Goal: Check status: Check status

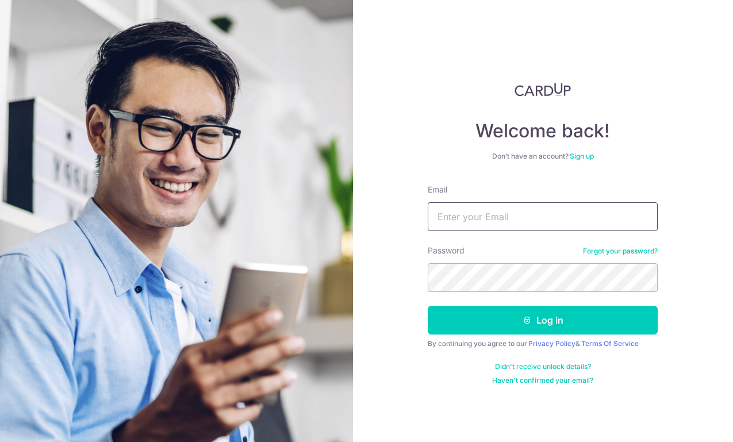
type input "[EMAIL_ADDRESS][DOMAIN_NAME]"
click at [543, 320] on button "Log in" at bounding box center [543, 320] width 230 height 29
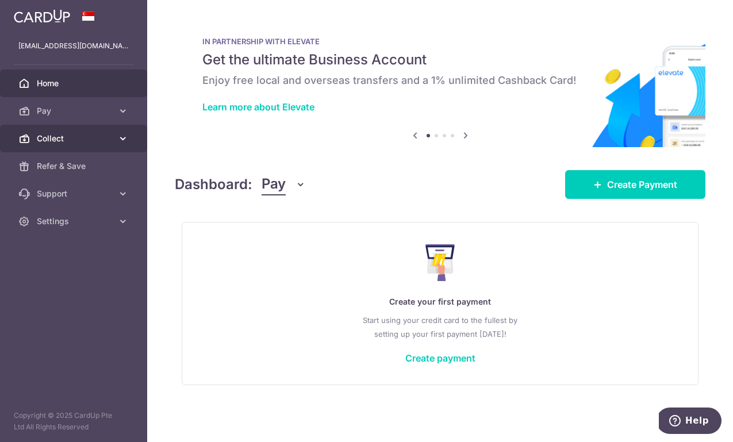
click at [81, 140] on span "Collect" at bounding box center [75, 139] width 76 height 12
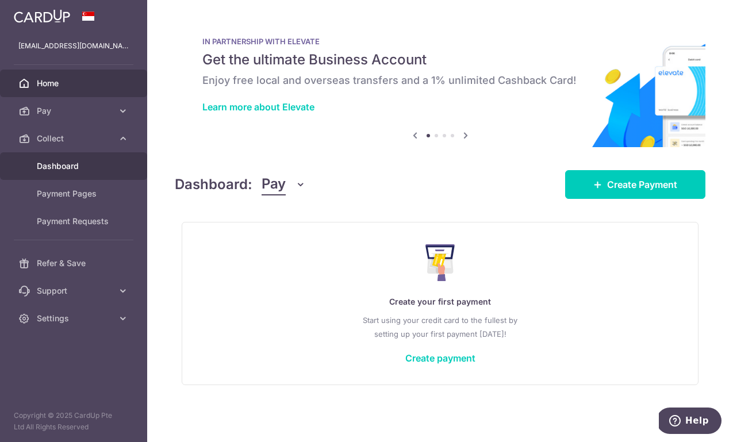
click at [71, 170] on span "Dashboard" at bounding box center [75, 166] width 76 height 12
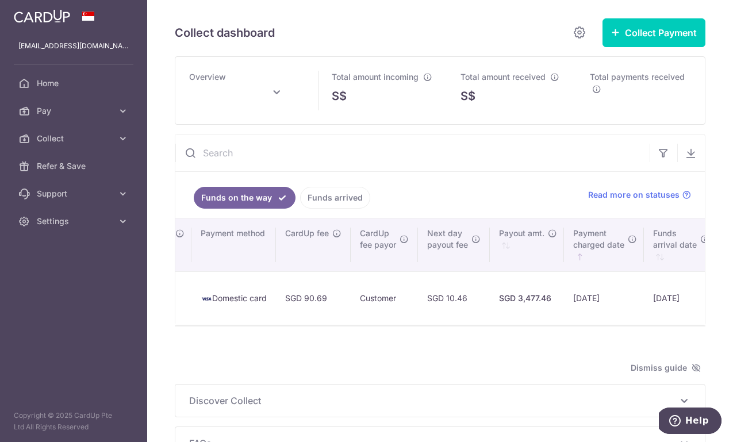
scroll to position [0, 919]
type input "[DATE]"
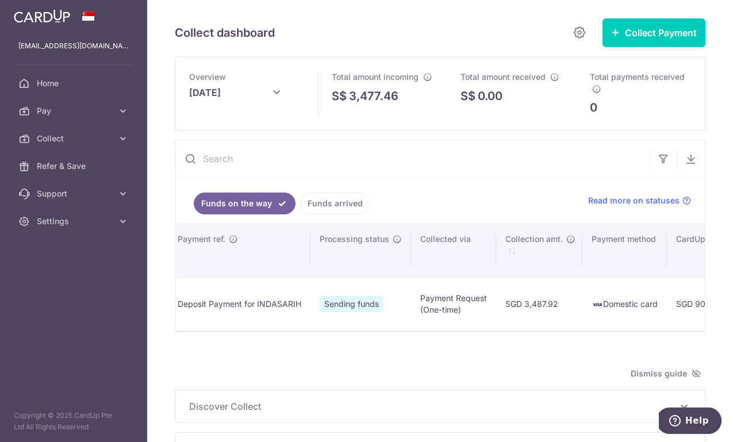
scroll to position [0, 531]
drag, startPoint x: 328, startPoint y: 306, endPoint x: 538, endPoint y: 309, distance: 210.0
click at [538, 309] on tr "[DEMOGRAPHIC_DATA][PERSON_NAME] BIN [PERSON_NAME] [PERSON_NAME] BIN [PERSON_NAM…" at bounding box center [456, 303] width 1623 height 53
copy tr "SGD 3,487.92 Domestic card SGD 90.69"
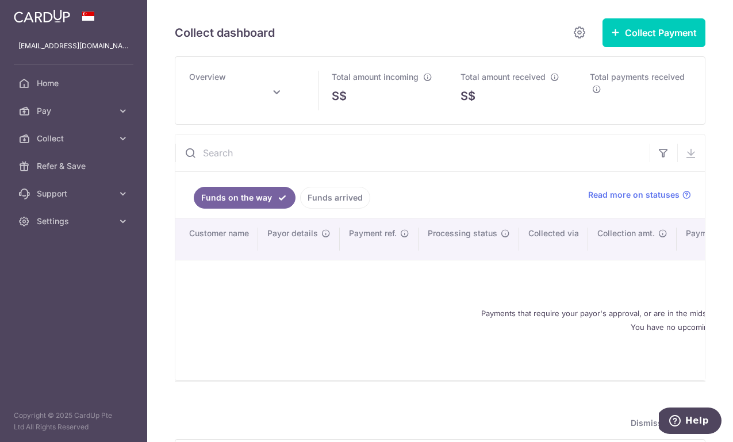
click at [335, 193] on link "Funds arrived" at bounding box center [335, 198] width 70 height 22
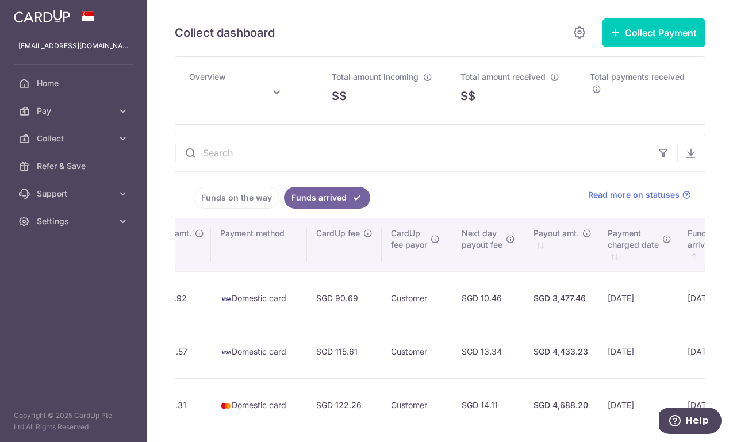
scroll to position [0, 979]
type input "August 2025"
